Goal: Task Accomplishment & Management: Use online tool/utility

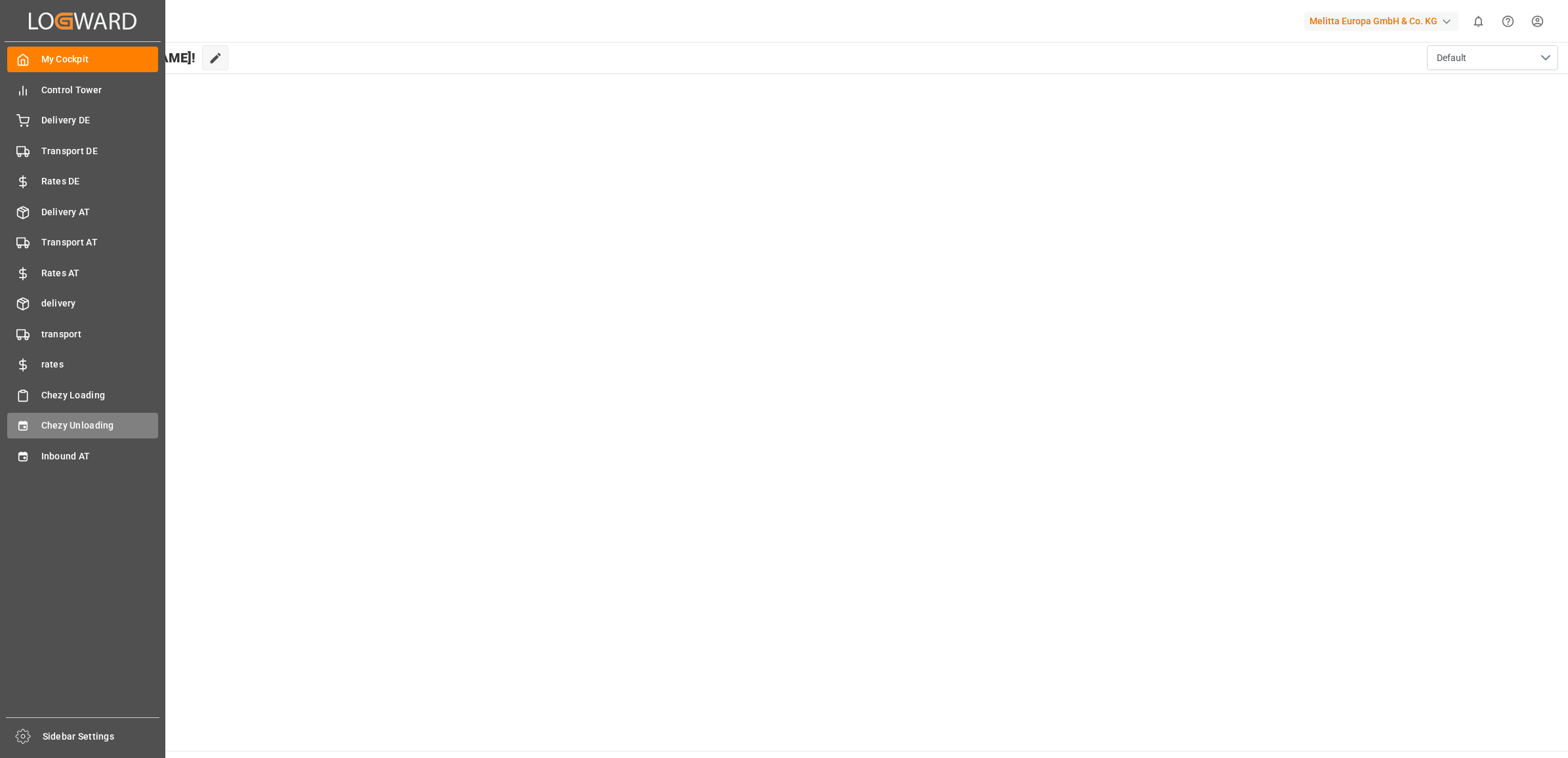
click at [46, 414] on div "Chezy Unloading Chezy Unloading" at bounding box center [83, 426] width 151 height 26
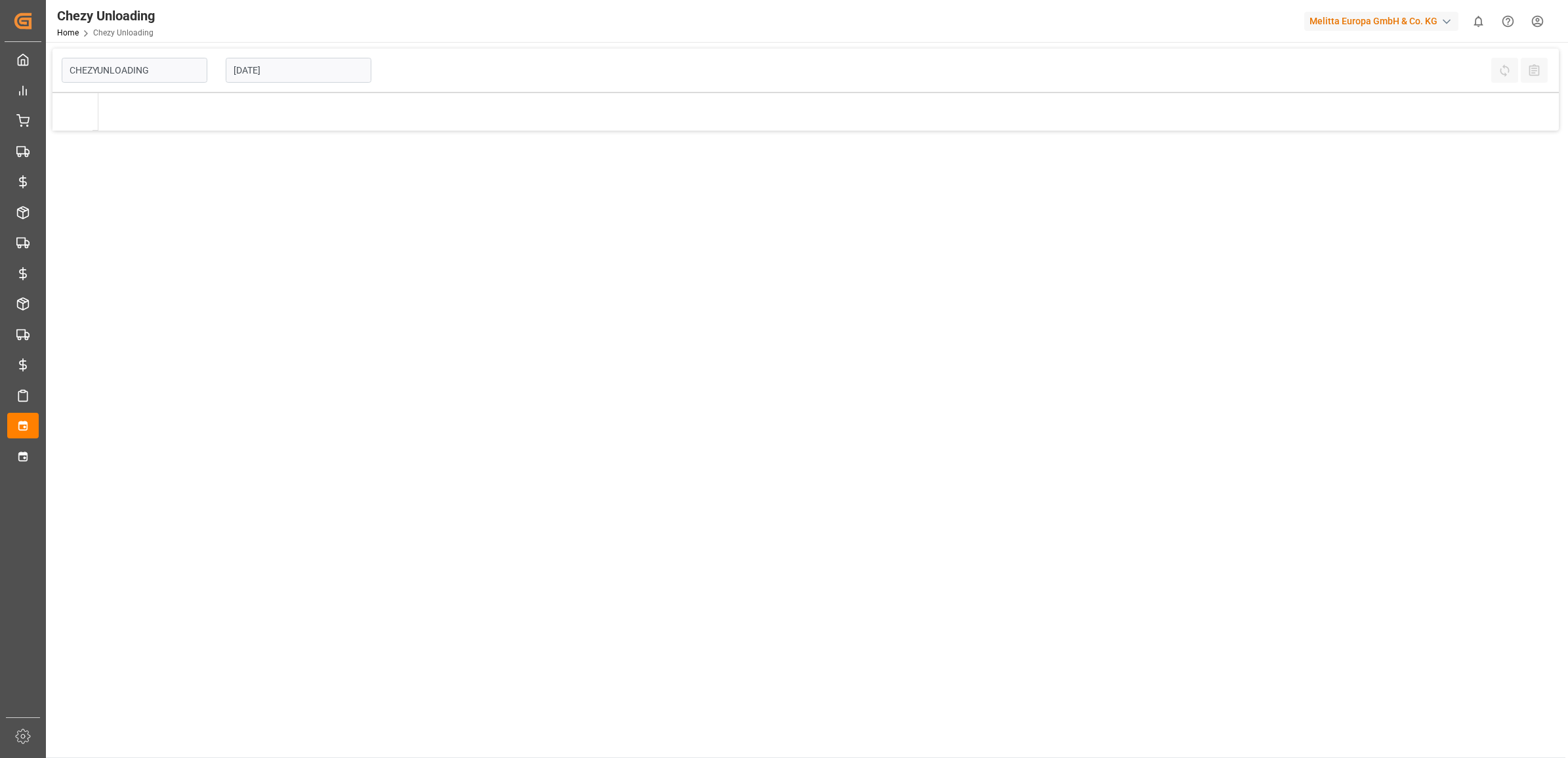
type input "Chezy Unloading"
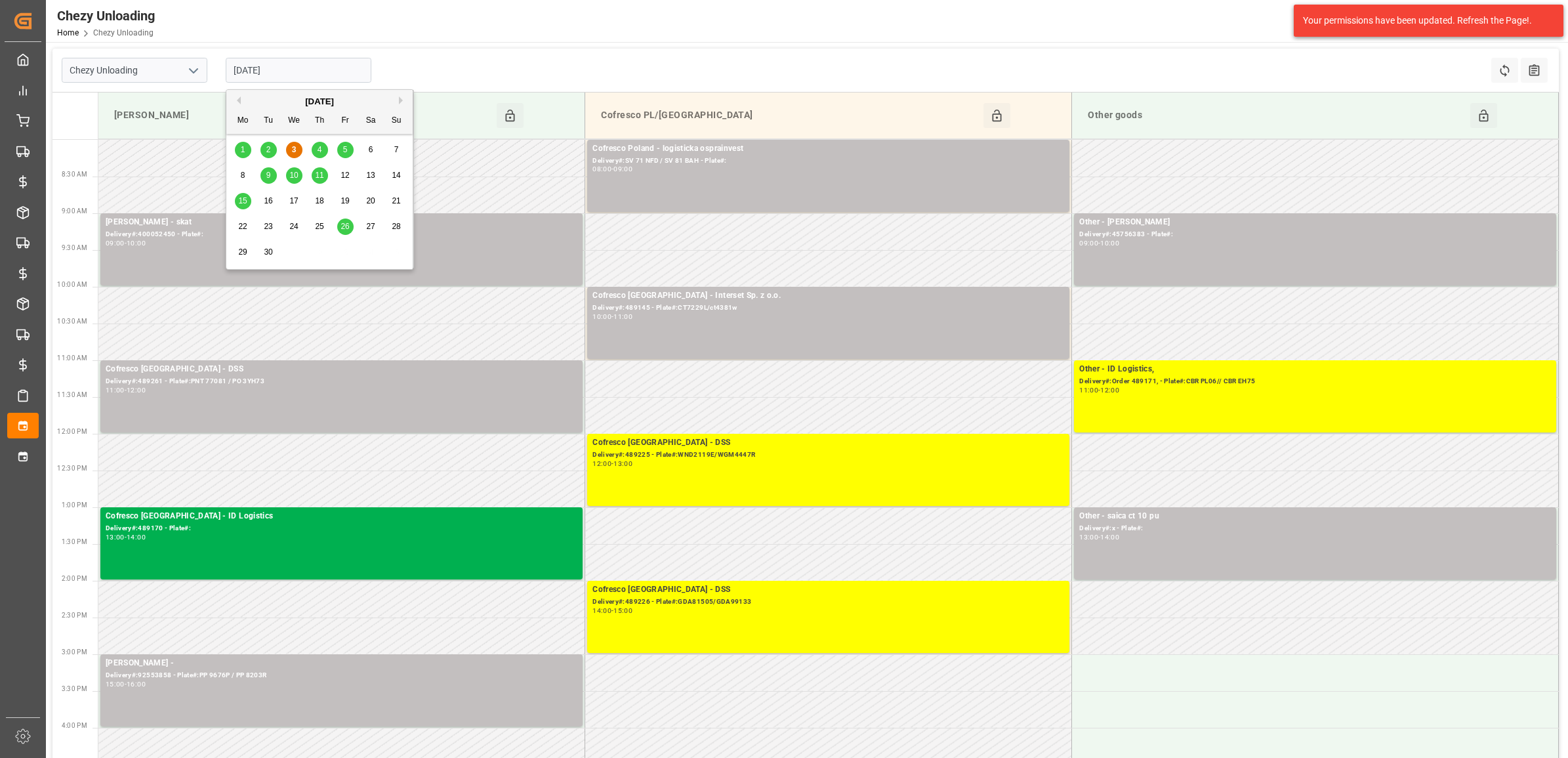
click at [284, 79] on input "[DATE]" at bounding box center [298, 70] width 145 height 25
click at [325, 149] on div "4" at bounding box center [319, 150] width 16 height 16
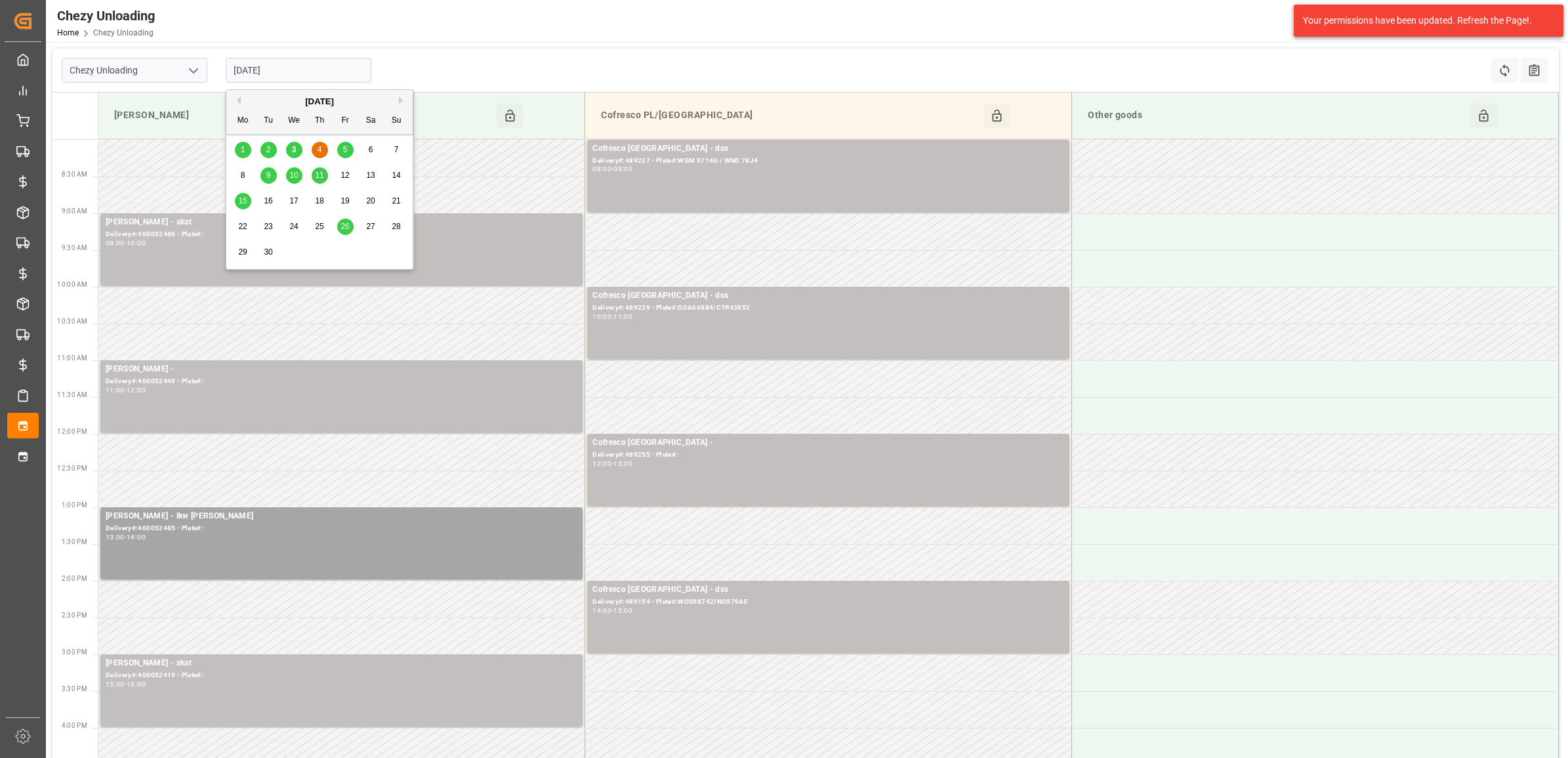
click at [299, 64] on input "[DATE]" at bounding box center [298, 70] width 145 height 25
click at [293, 152] on span "3" at bounding box center [294, 149] width 5 height 9
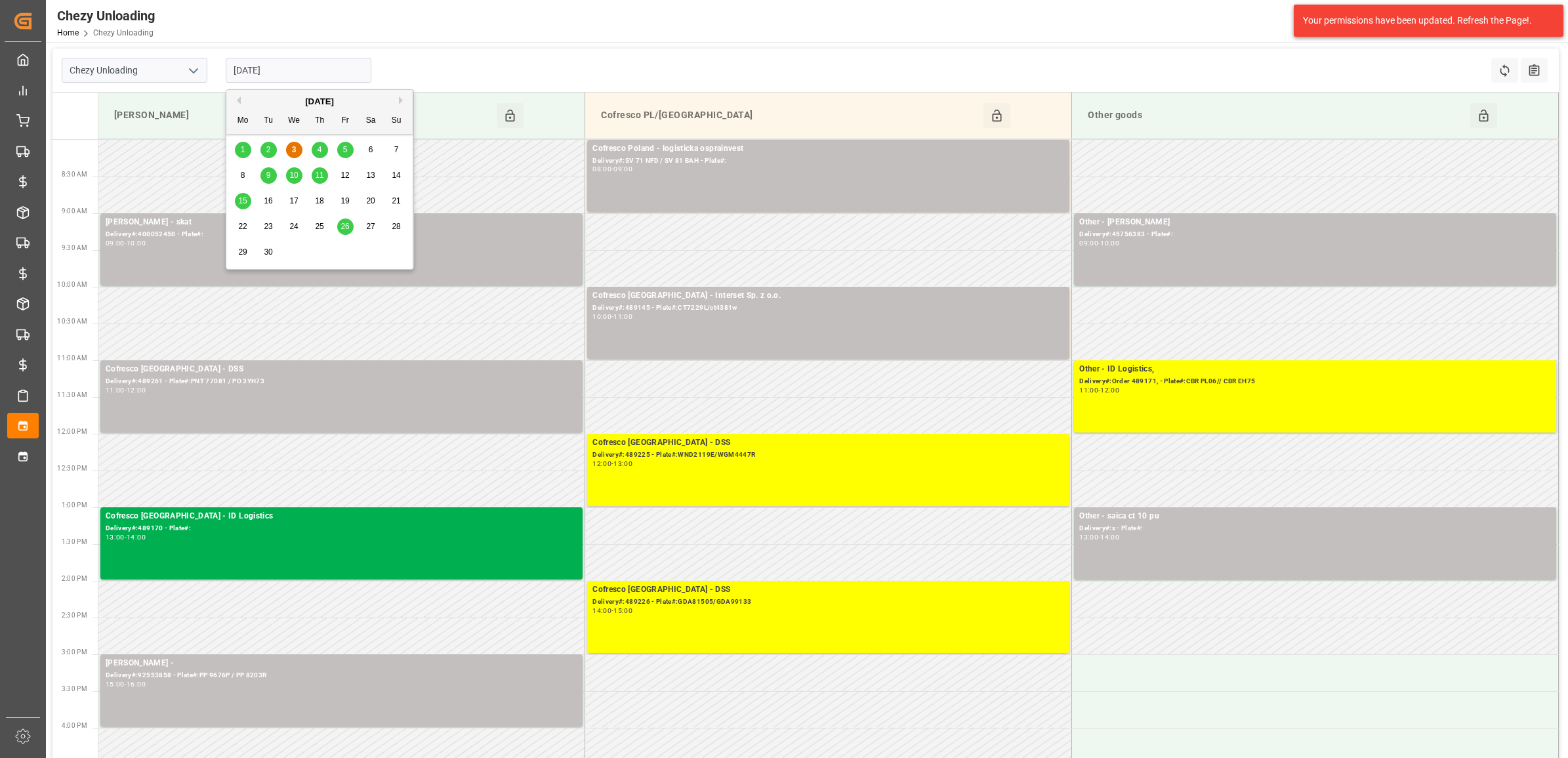
click at [274, 77] on input "[DATE]" at bounding box center [298, 70] width 145 height 25
click at [342, 146] on div "5" at bounding box center [345, 150] width 16 height 16
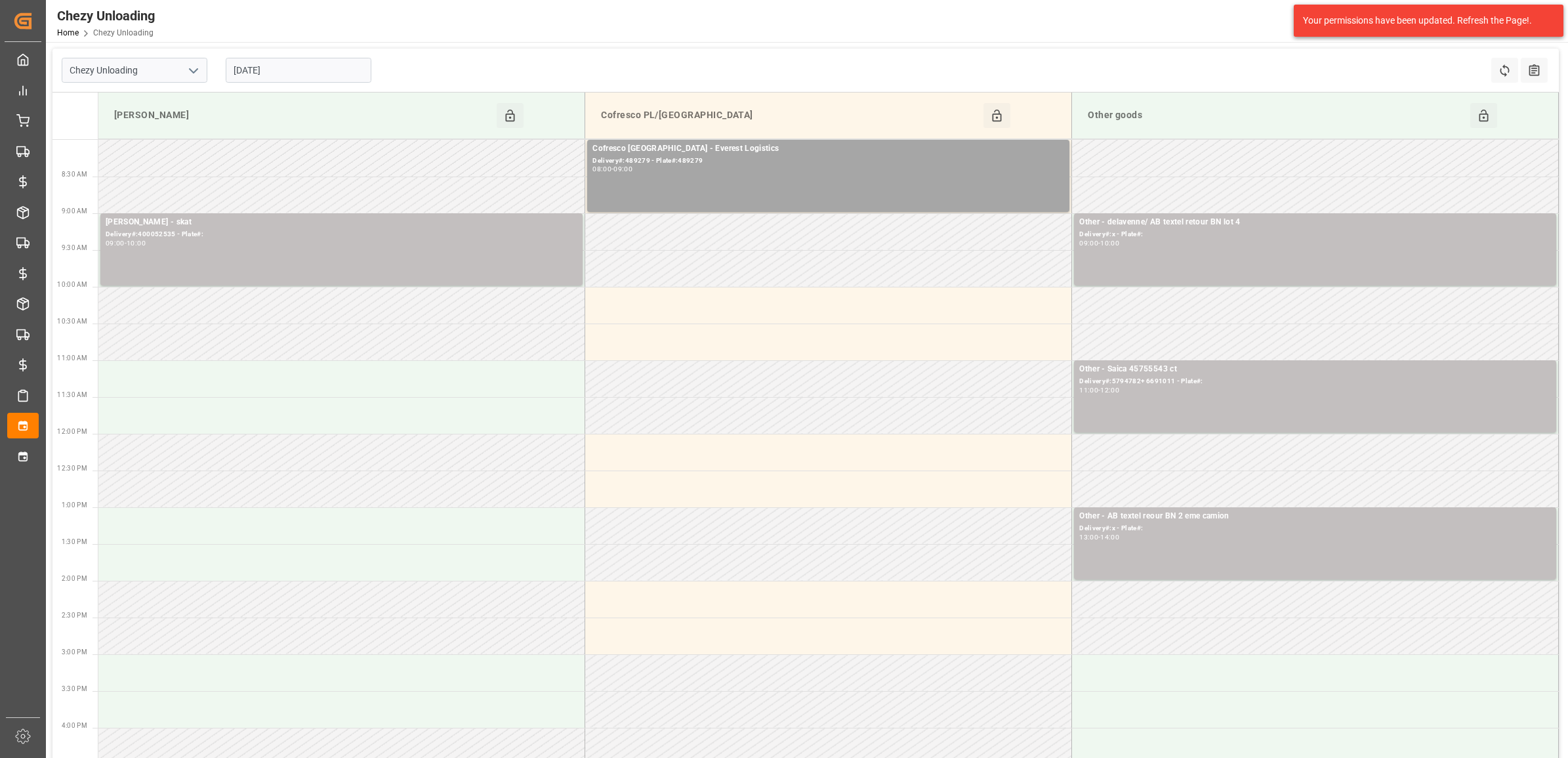
click at [293, 75] on input "[DATE]" at bounding box center [298, 70] width 145 height 25
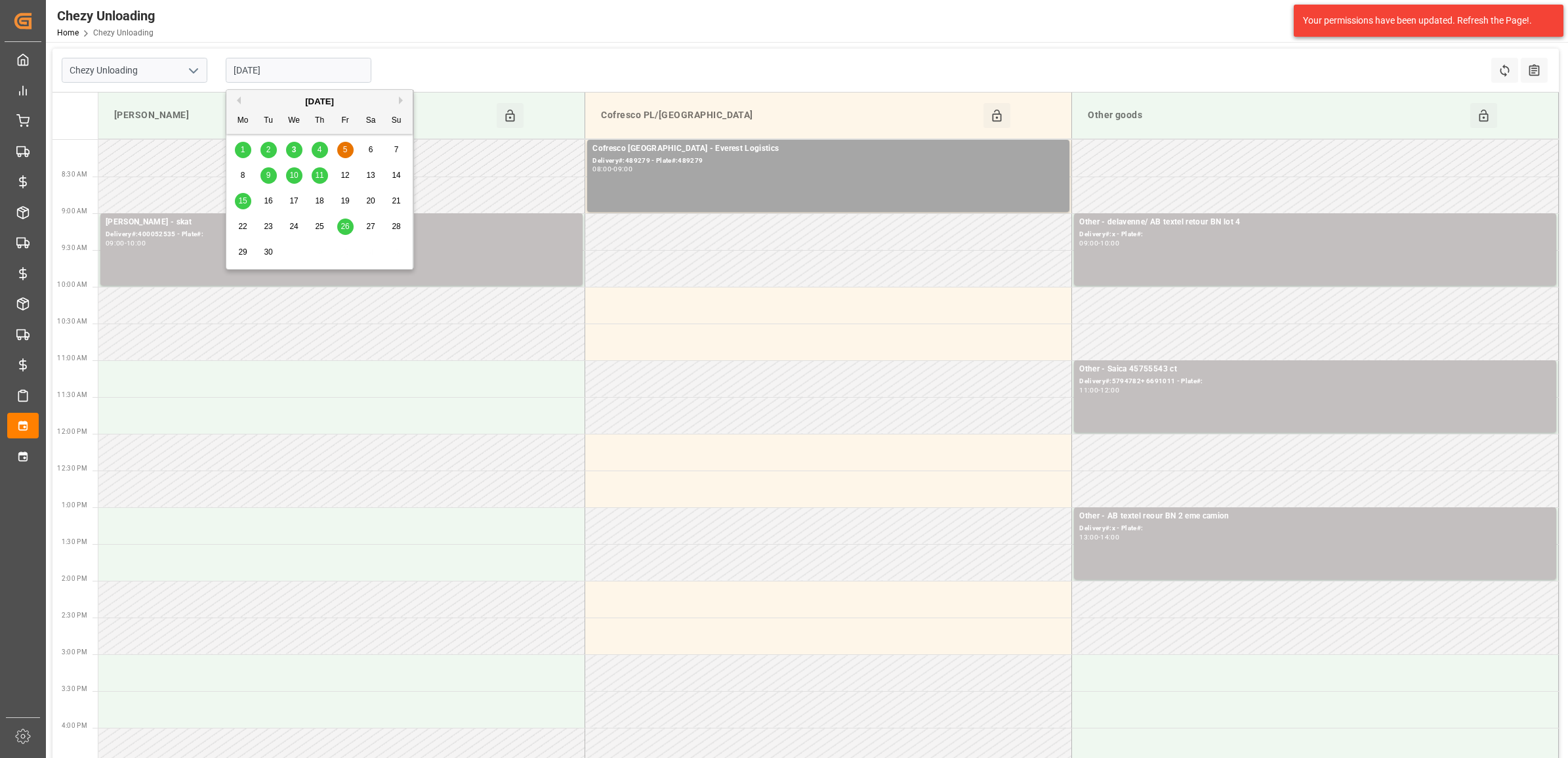
click at [271, 176] on span "9" at bounding box center [269, 174] width 5 height 9
type input "[DATE]"
